Goal: Task Accomplishment & Management: Use online tool/utility

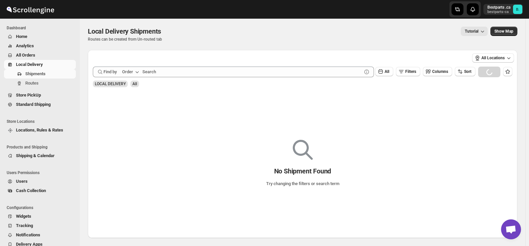
scroll to position [874, 0]
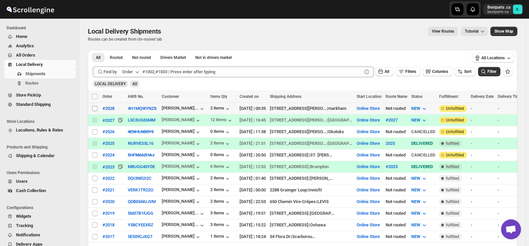
click at [94, 108] on input "Select shipment" at bounding box center [94, 108] width 5 height 5
checkbox input "true"
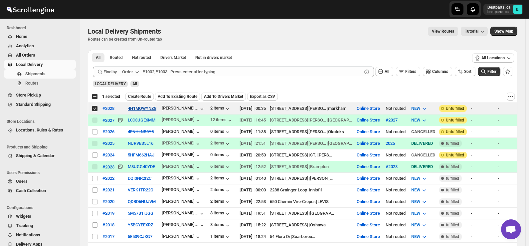
click at [140, 96] on span "Create Route" at bounding box center [139, 96] width 23 height 5
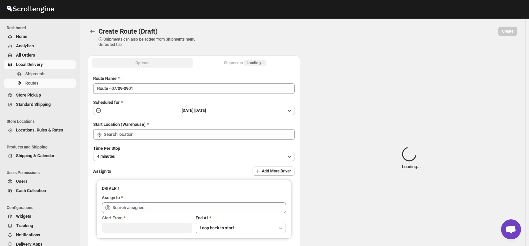
type input "Route - 07/09-0901"
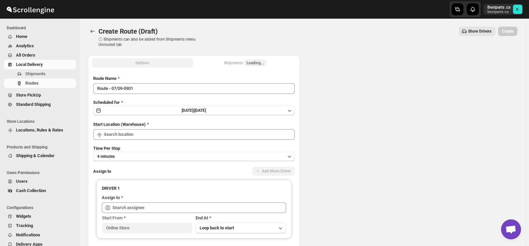
type input "Online Store"
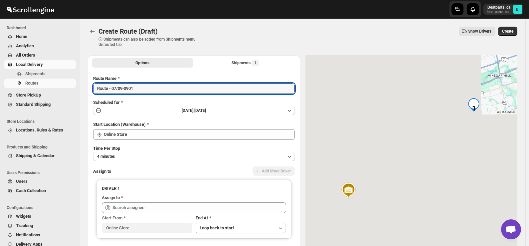
drag, startPoint x: 134, startPoint y: 92, endPoint x: 0, endPoint y: 75, distance: 135.4
click at [0, 75] on div "Skip to content Bestparts .ca bestparts-ca B. Dashboard Home Analytics All Orde…" at bounding box center [264, 157] width 529 height 314
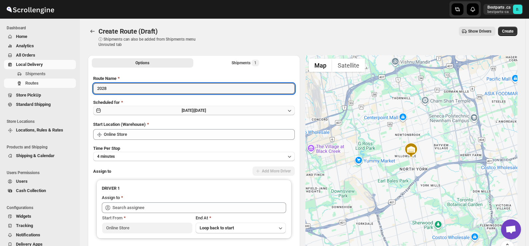
type input "2028"
click at [190, 110] on span "[DATE] |" at bounding box center [188, 110] width 13 height 5
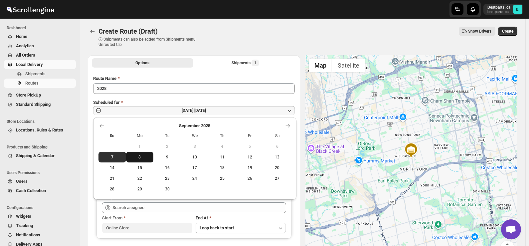
click at [141, 155] on span "8" at bounding box center [140, 156] width 22 height 5
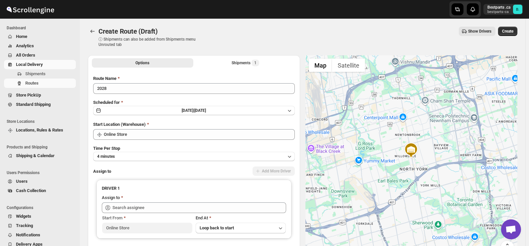
click at [210, 54] on div "Create Route (Draft). This page is ready Create Route (Draft) ⓘ Shipments can a…" at bounding box center [302, 37] width 429 height 37
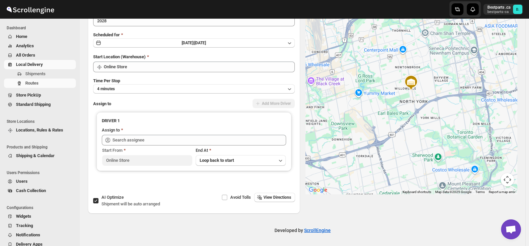
scroll to position [68, 0]
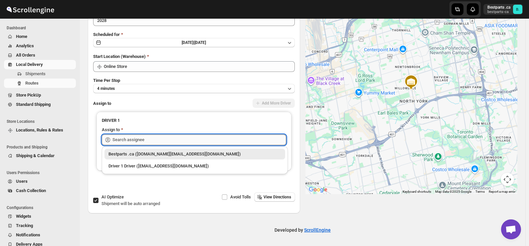
click at [166, 139] on input "text" at bounding box center [199, 139] width 174 height 11
click at [133, 152] on div "Bestparts .ca ([DOMAIN_NAME][EMAIL_ADDRESS][DOMAIN_NAME])" at bounding box center [194, 154] width 173 height 7
type input "Bestparts .ca ([DOMAIN_NAME][EMAIL_ADDRESS][DOMAIN_NAME])"
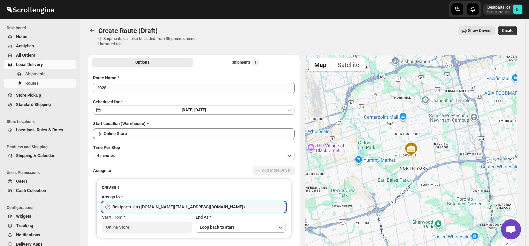
scroll to position [0, 0]
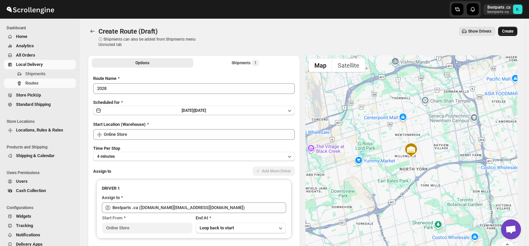
click at [513, 30] on span "Create" at bounding box center [507, 31] width 11 height 5
